Goal: Information Seeking & Learning: Learn about a topic

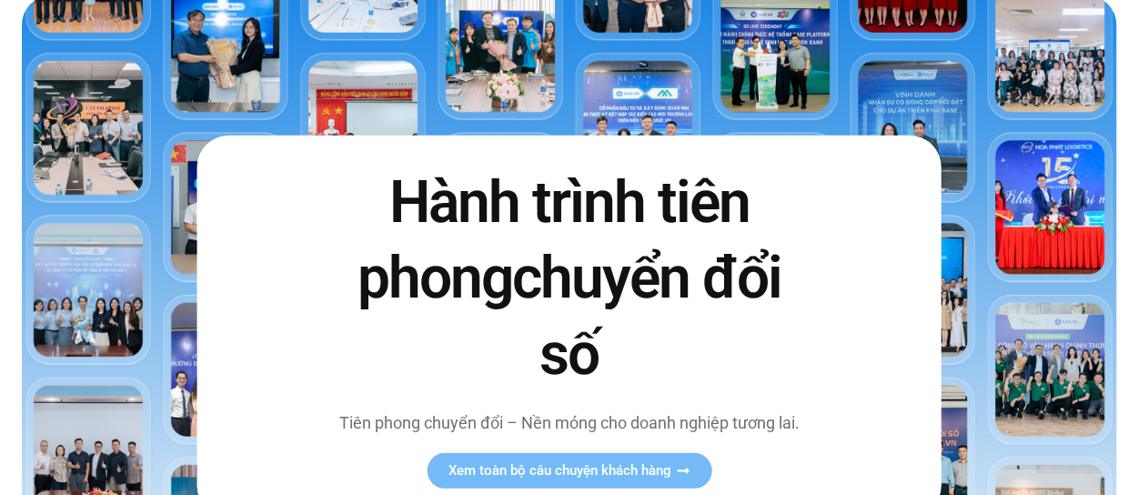
scroll to position [182, 0]
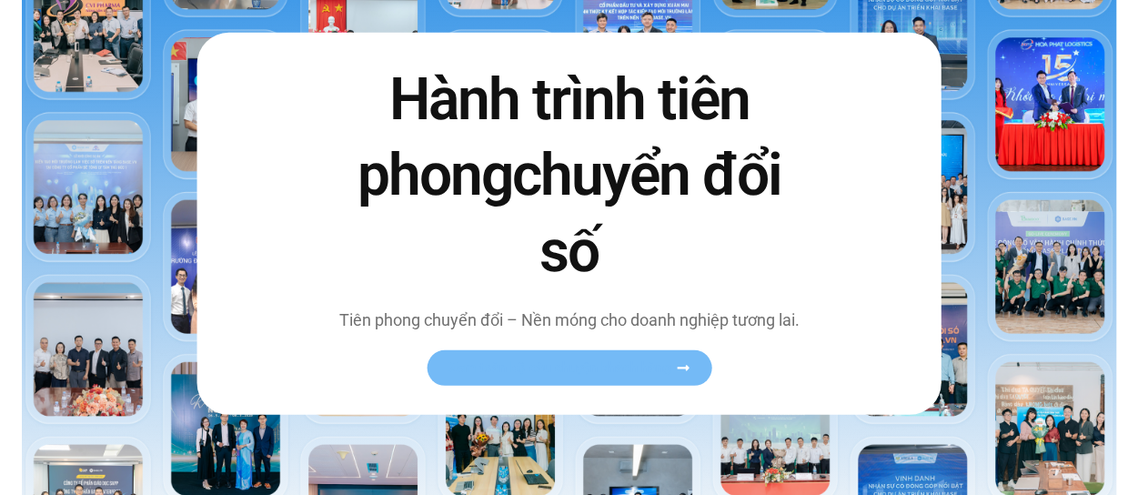
click at [622, 374] on span "Xem toàn bộ câu chuyện khách hàng" at bounding box center [559, 367] width 223 height 14
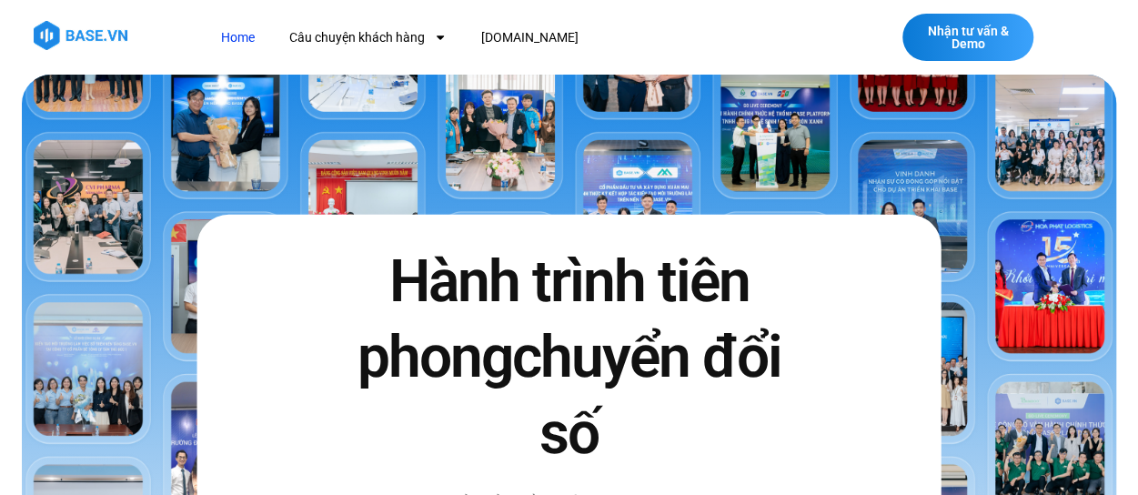
click at [111, 216] on img at bounding box center [569, 396] width 1094 height 643
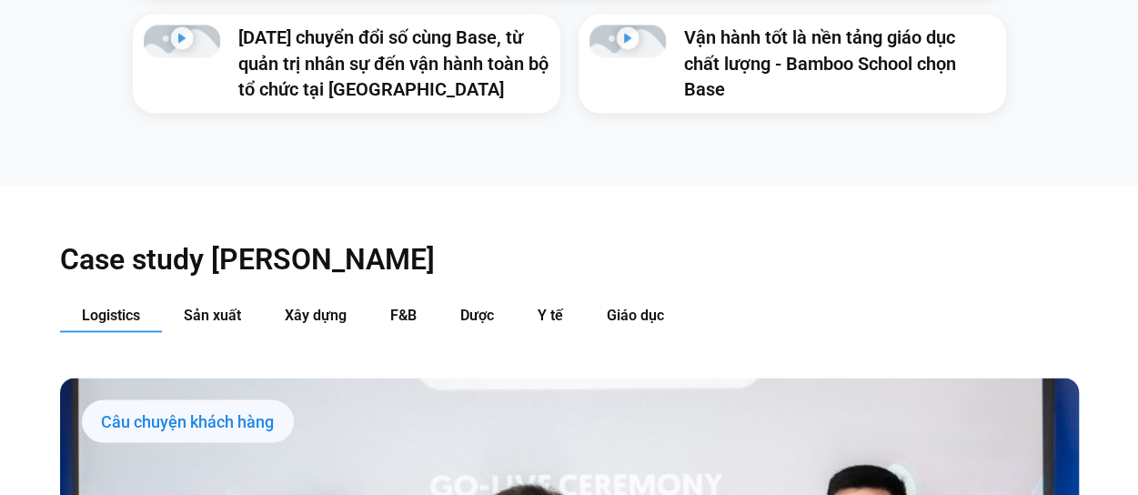
scroll to position [1819, 0]
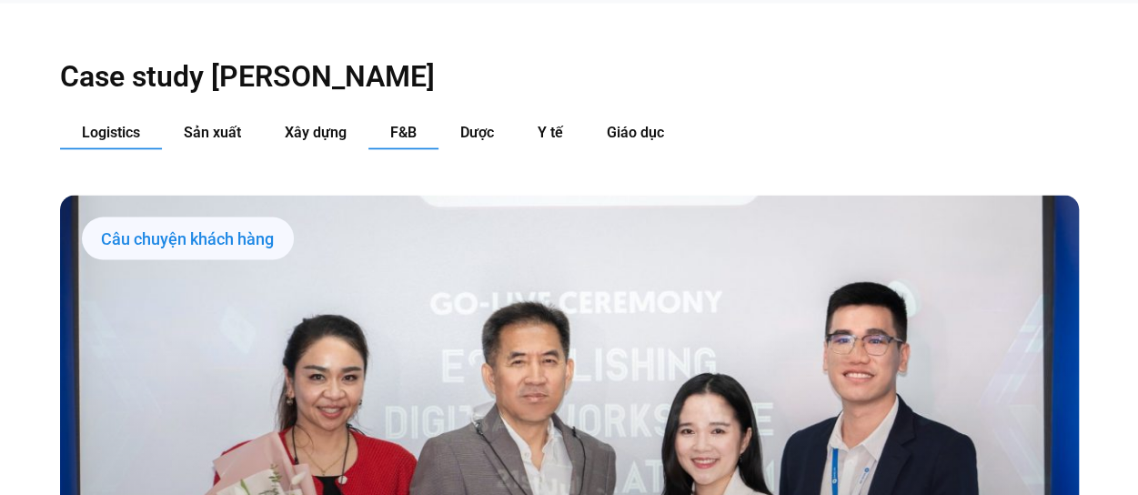
click at [410, 124] on span "F&B" at bounding box center [403, 132] width 26 height 17
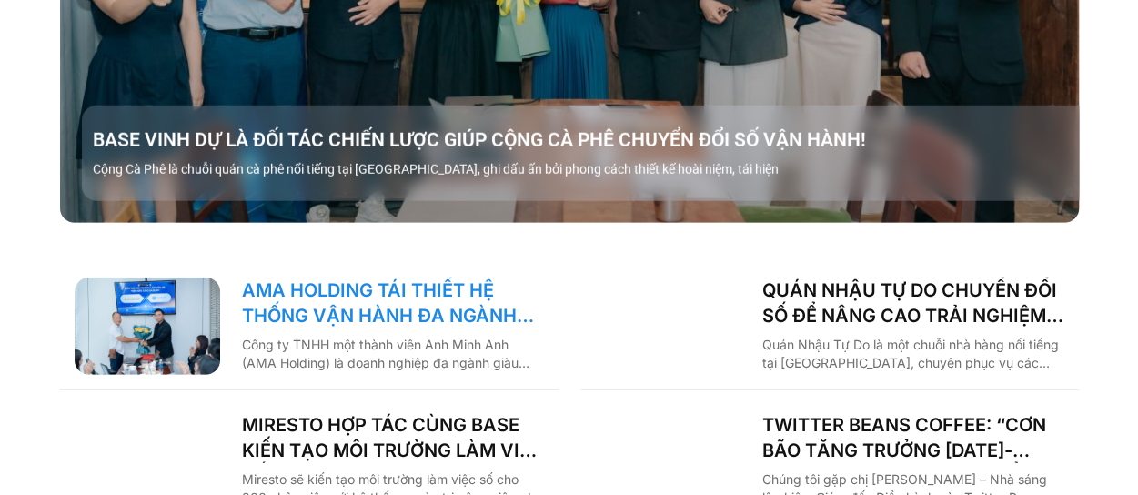
scroll to position [3093, 0]
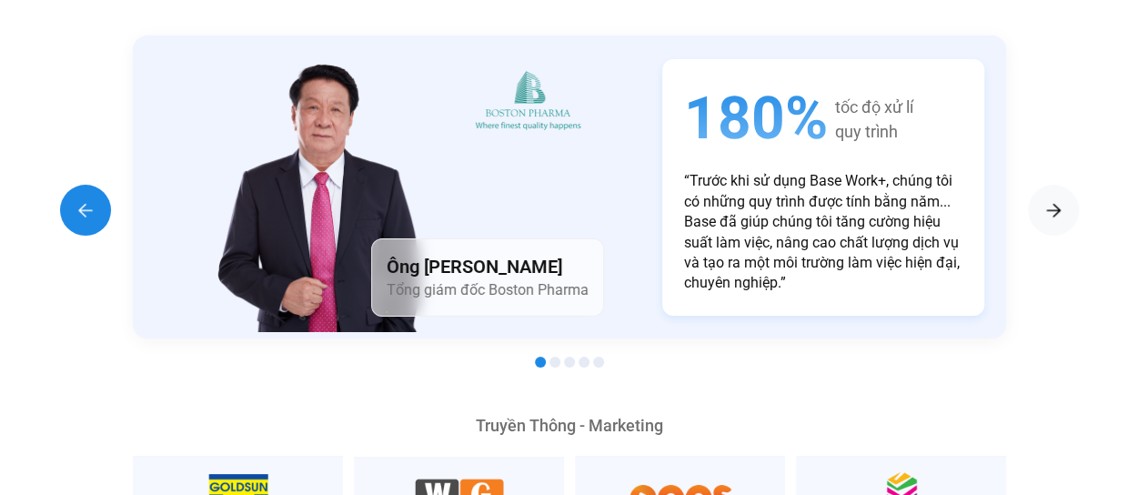
click at [89, 199] on img "Previous slide" at bounding box center [86, 210] width 22 height 22
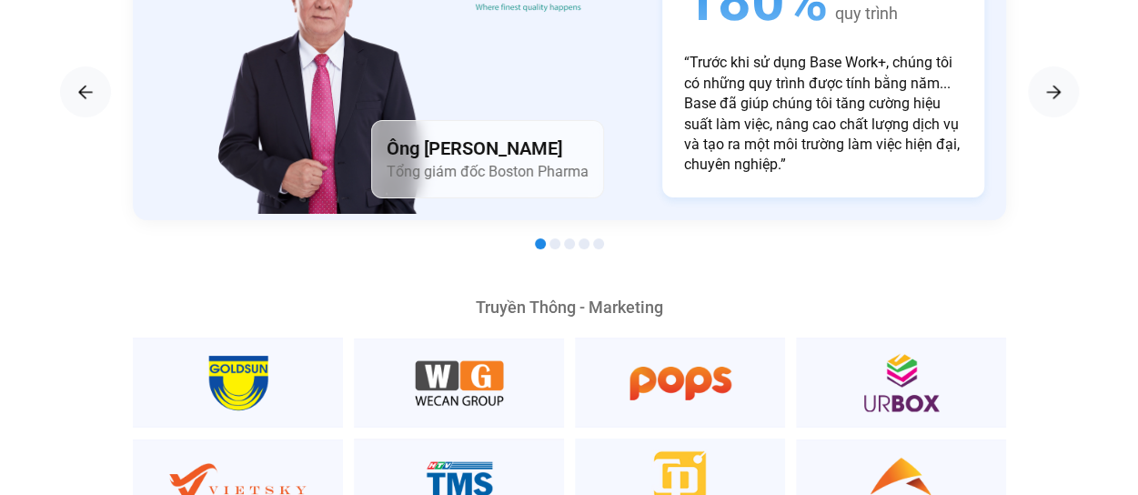
scroll to position [3184, 0]
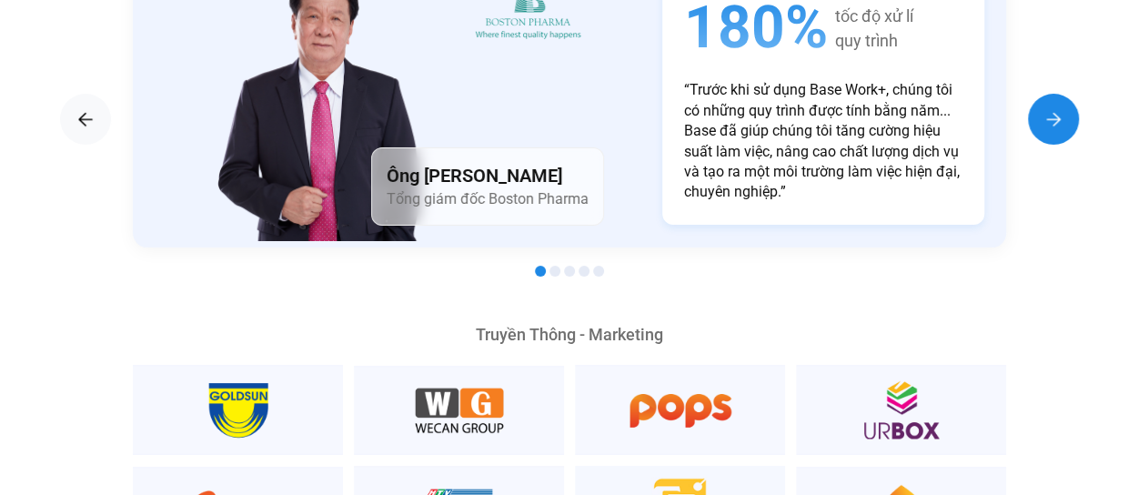
click at [1048, 108] on img "Next slide" at bounding box center [1053, 119] width 22 height 22
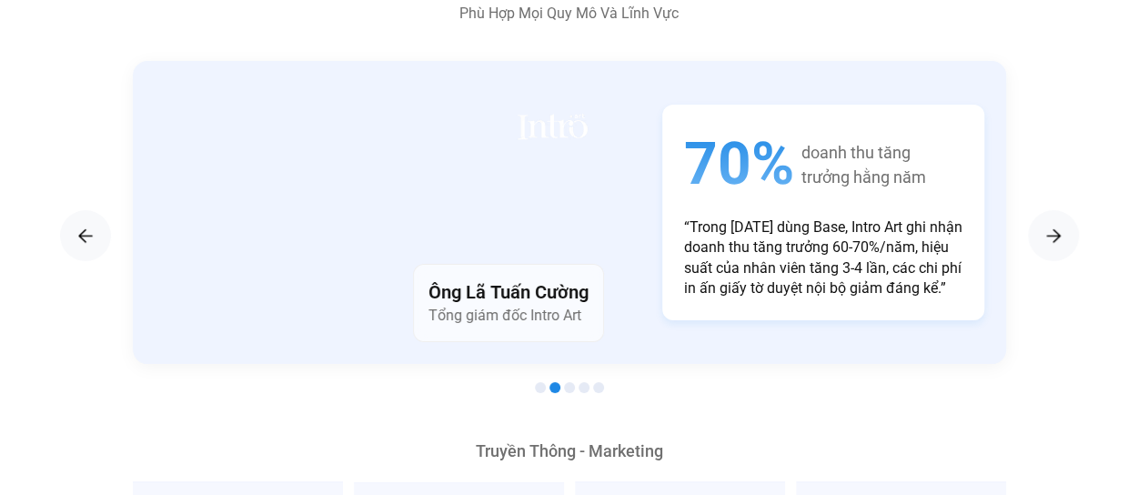
scroll to position [3002, 0]
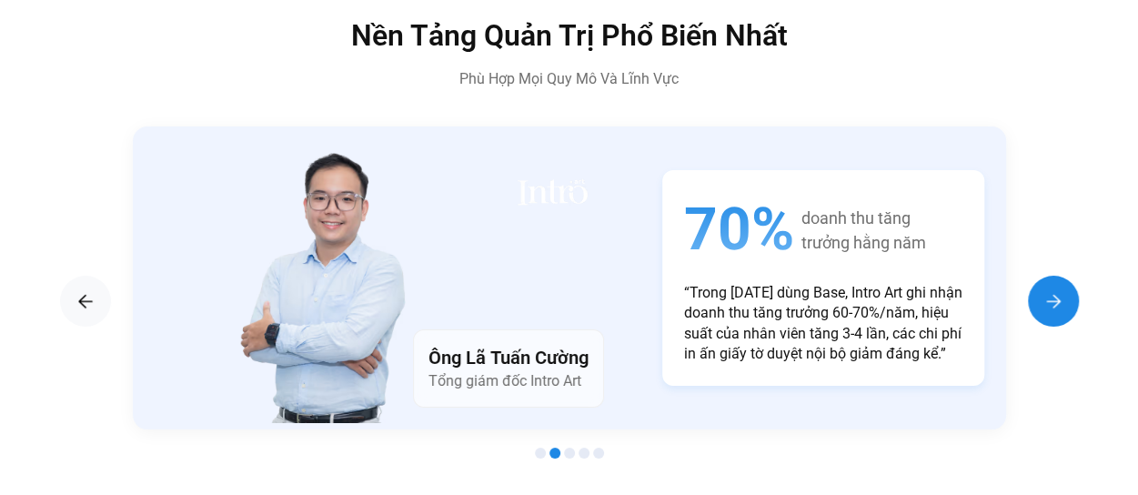
click at [1052, 290] on img "Next slide" at bounding box center [1053, 301] width 22 height 22
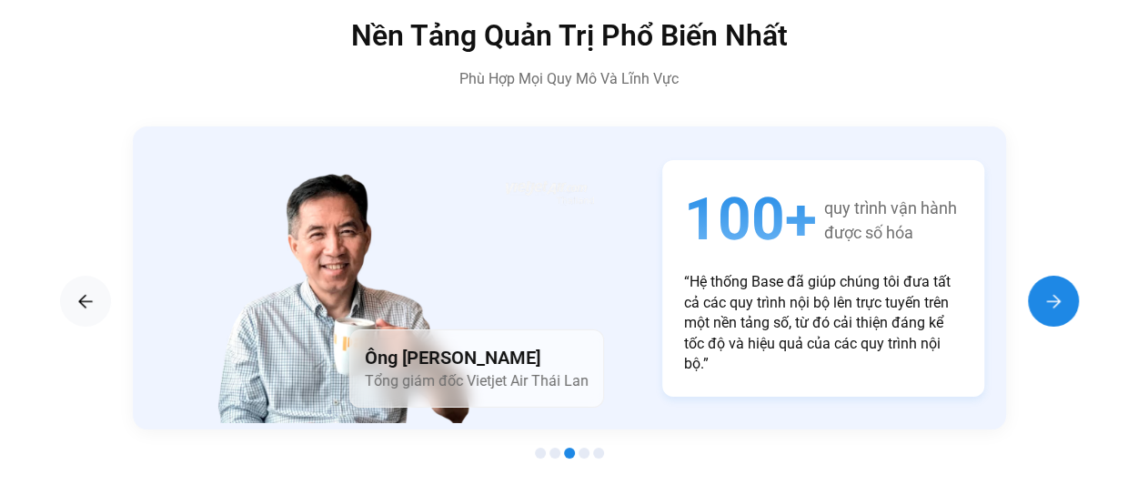
click at [1052, 290] on img "Next slide" at bounding box center [1053, 301] width 22 height 22
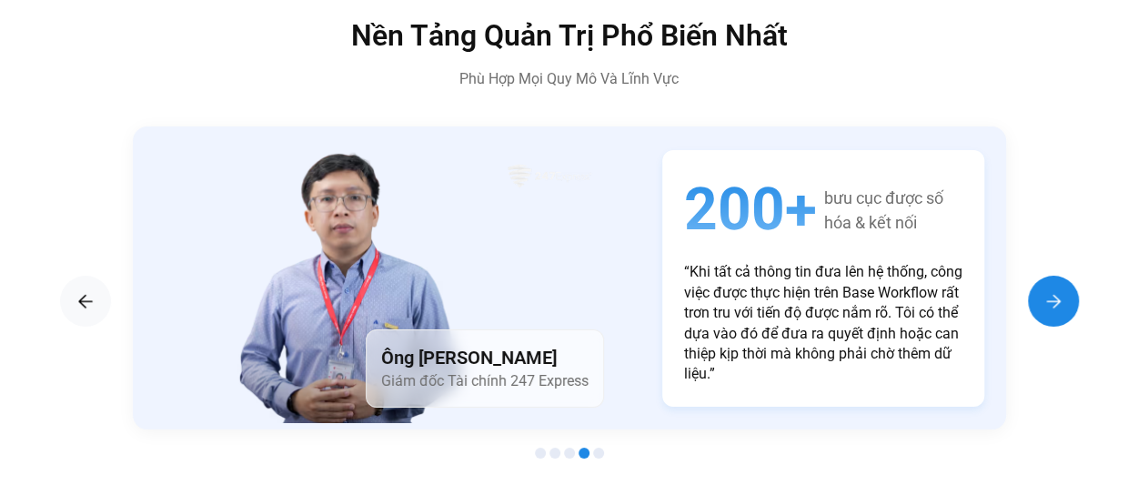
click at [1052, 290] on img "Next slide" at bounding box center [1053, 301] width 22 height 22
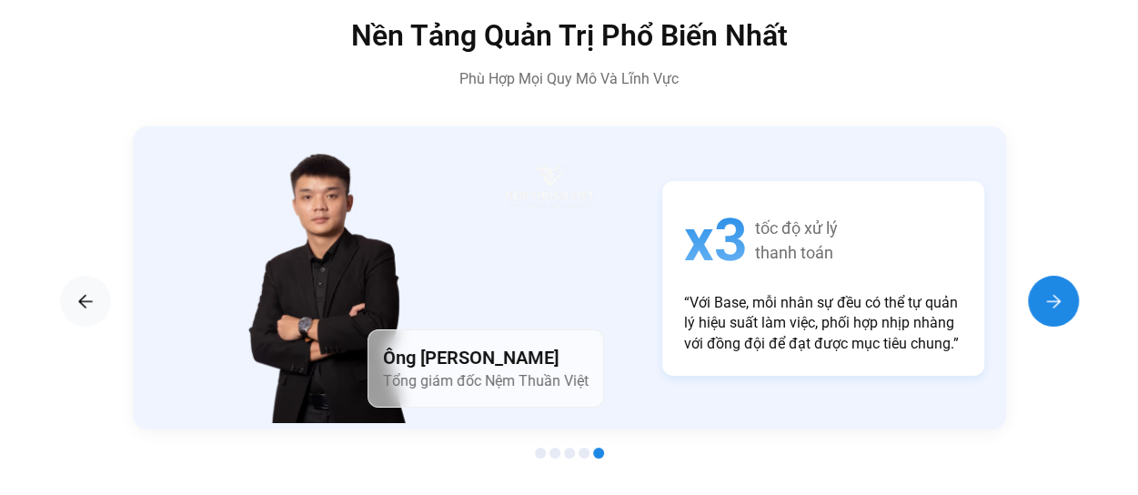
click at [1051, 290] on img "Next slide" at bounding box center [1053, 301] width 22 height 22
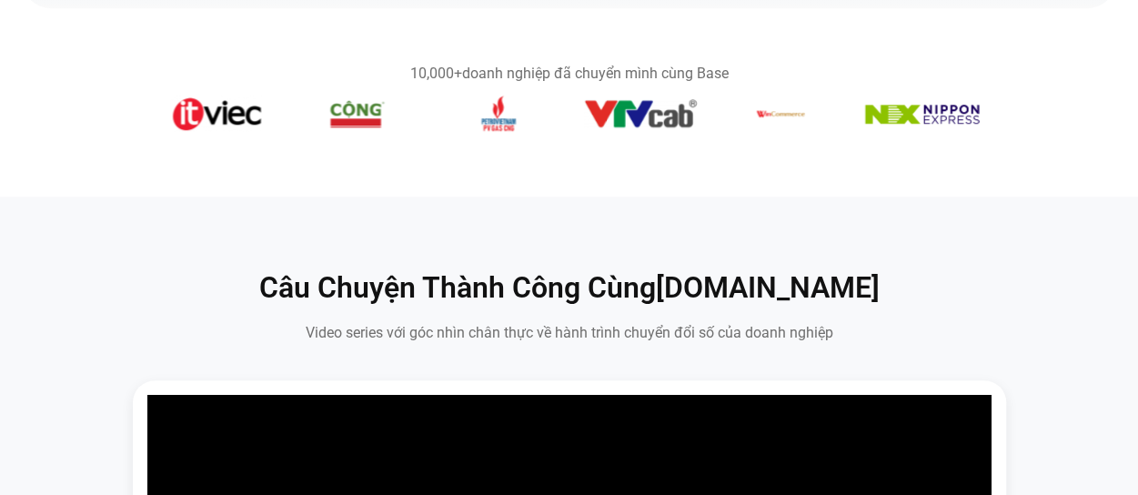
scroll to position [182, 0]
